Goal: Communication & Community: Participate in discussion

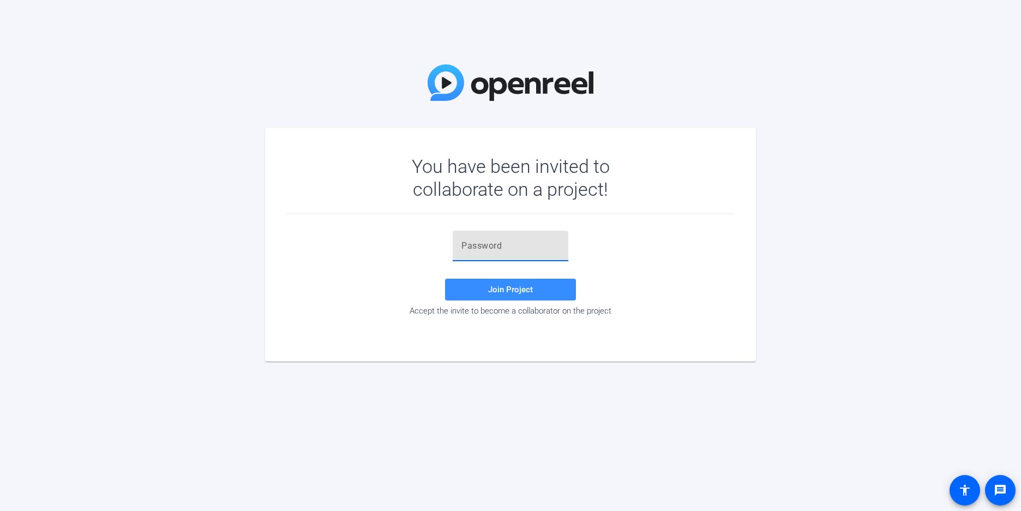
click at [507, 245] on input "text" at bounding box center [510, 245] width 98 height 13
paste input "XqG#Ve"
type input "XqG#Ve"
click at [506, 293] on span "Join Project" at bounding box center [510, 290] width 45 height 10
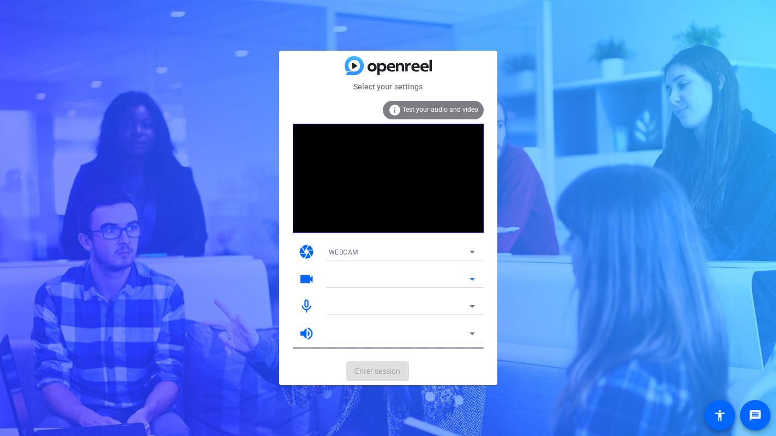
click at [364, 275] on div at bounding box center [399, 279] width 141 height 13
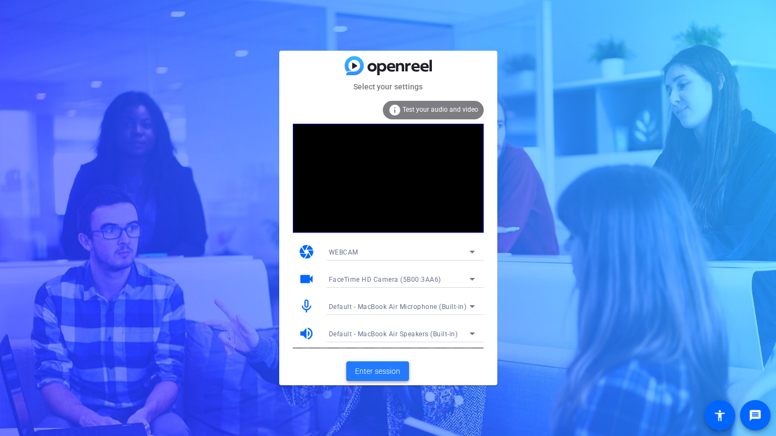
click at [377, 375] on span "Enter session" at bounding box center [377, 371] width 45 height 11
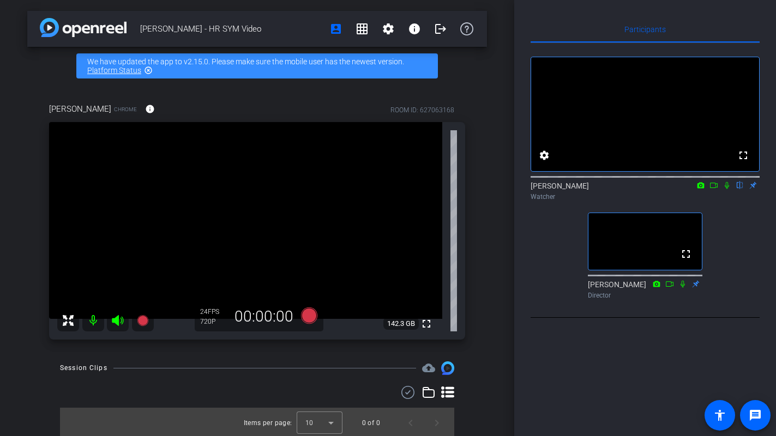
click at [726, 189] on icon at bounding box center [727, 186] width 9 height 8
click at [576, 390] on div "Participants fullscreen settings [PERSON_NAME] flip Watcher fullscreen [PERSON_…" at bounding box center [645, 218] width 262 height 436
click at [728, 189] on icon at bounding box center [727, 186] width 9 height 8
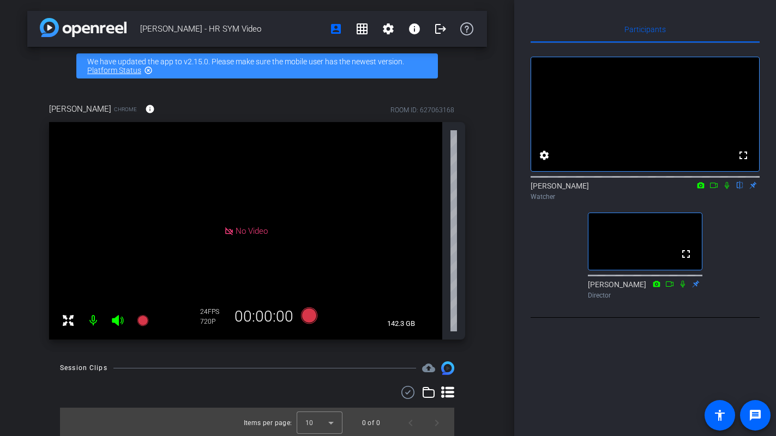
click at [726, 189] on icon at bounding box center [727, 185] width 4 height 7
click at [727, 189] on icon at bounding box center [727, 185] width 6 height 7
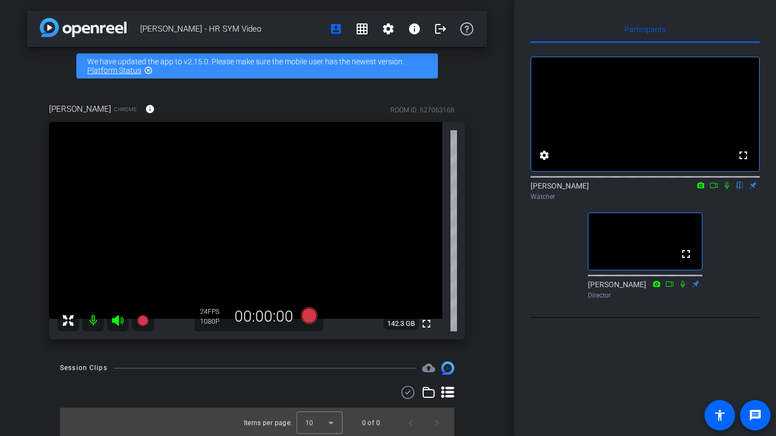
click at [727, 189] on icon at bounding box center [727, 186] width 9 height 8
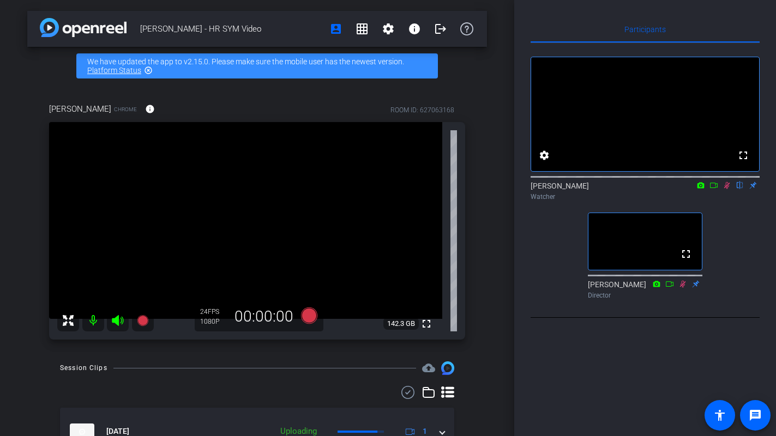
click at [729, 189] on icon at bounding box center [727, 186] width 9 height 8
click at [726, 189] on icon at bounding box center [727, 185] width 6 height 7
click at [726, 189] on icon at bounding box center [727, 186] width 9 height 8
click at [726, 189] on icon at bounding box center [727, 185] width 6 height 7
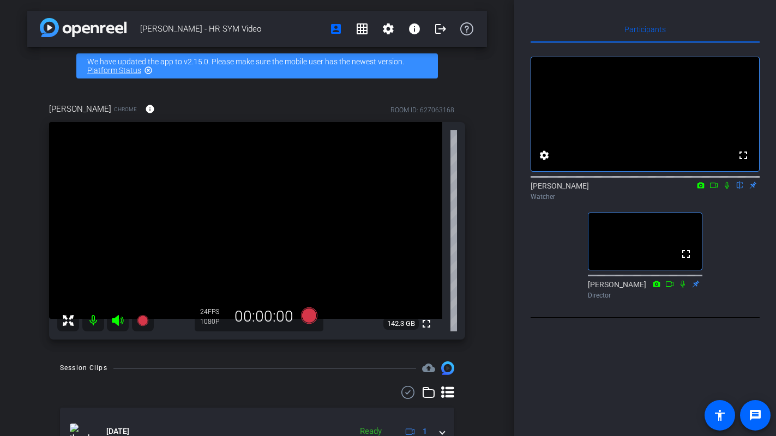
click at [726, 189] on icon at bounding box center [727, 186] width 9 height 8
click at [727, 189] on icon at bounding box center [727, 186] width 9 height 8
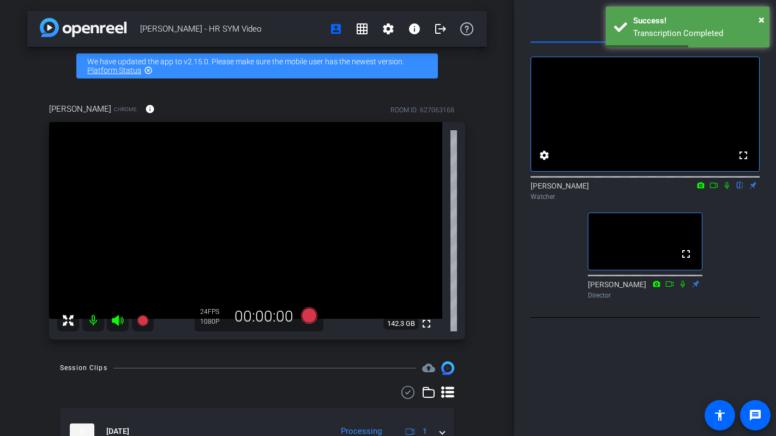
click at [729, 189] on icon at bounding box center [727, 186] width 9 height 8
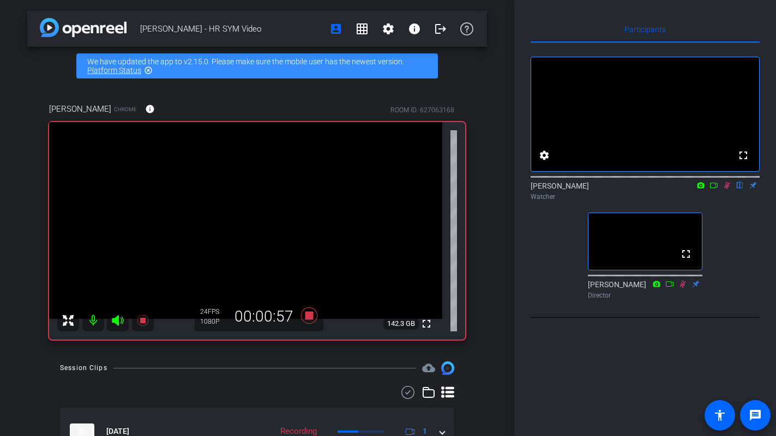
click at [729, 189] on icon at bounding box center [727, 185] width 6 height 7
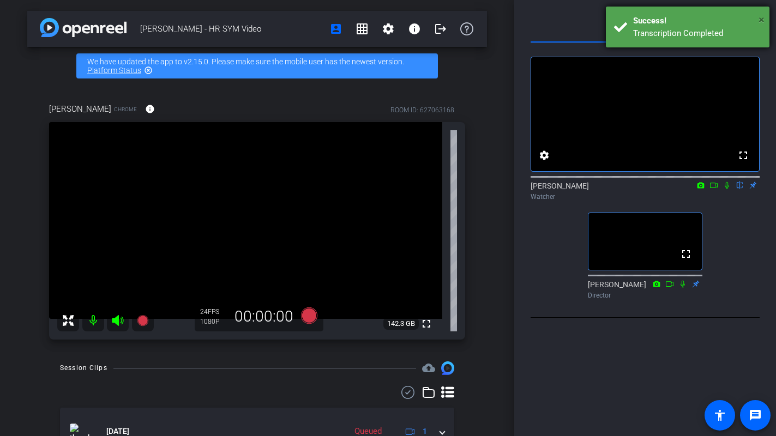
click at [763, 19] on span "×" at bounding box center [762, 19] width 6 height 13
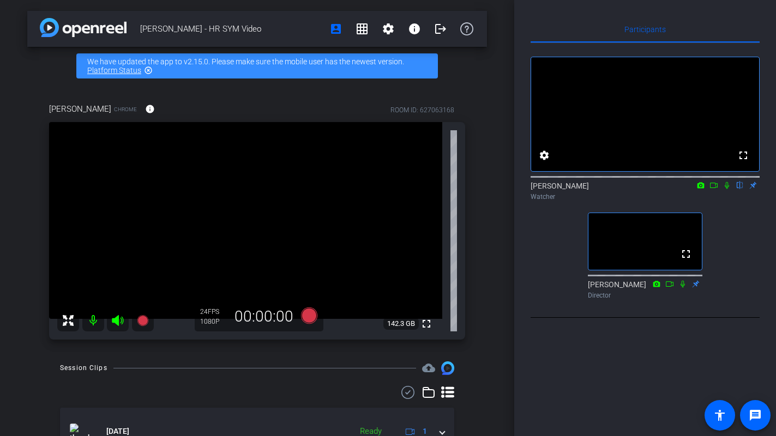
click at [727, 189] on icon at bounding box center [727, 185] width 4 height 7
click at [727, 189] on icon at bounding box center [727, 186] width 9 height 8
click at [728, 189] on icon at bounding box center [727, 185] width 6 height 7
